Goal: Task Accomplishment & Management: Manage account settings

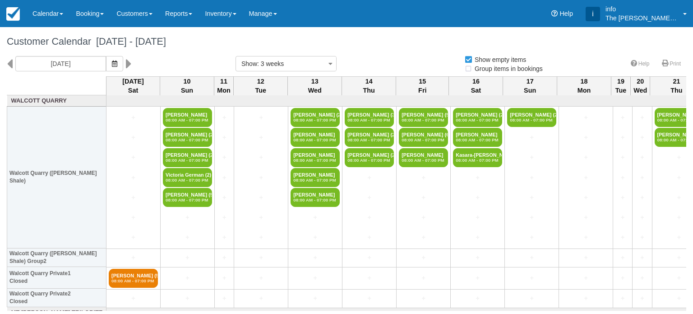
select select
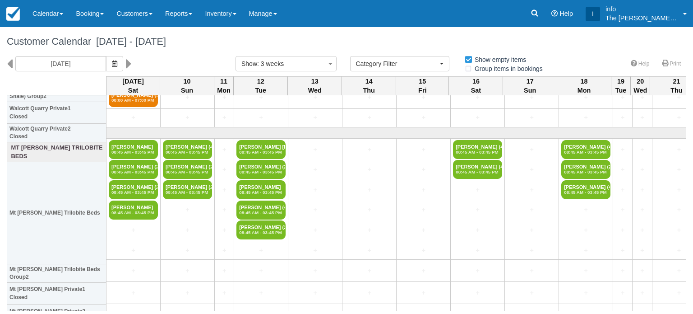
scroll to position [164, 0]
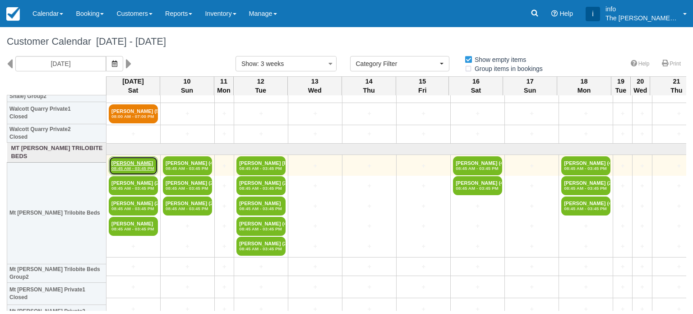
click at [136, 161] on link "Karen Salmi 08:45 AM - 03:45 PM" at bounding box center [133, 165] width 49 height 19
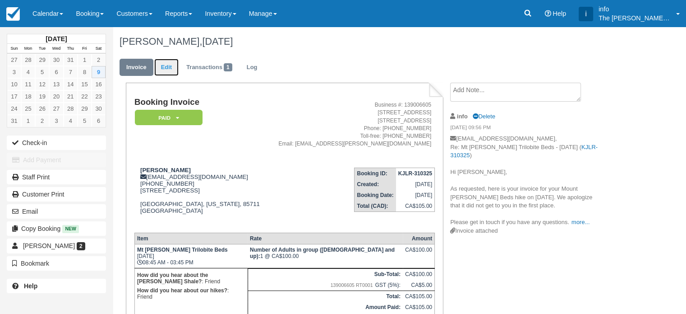
click at [169, 67] on link "Edit" at bounding box center [166, 68] width 24 height 18
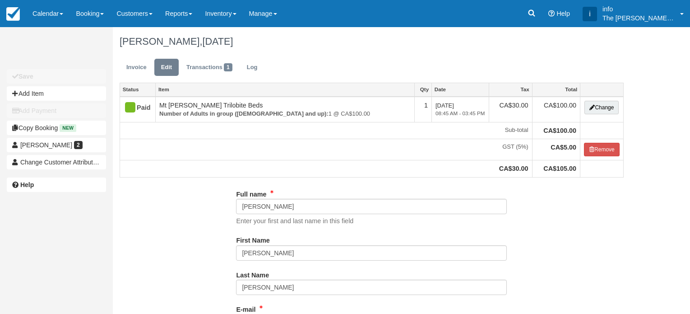
type input "(520) 400-6663"
click at [133, 72] on link "Invoice" at bounding box center [137, 68] width 34 height 18
